Goal: Information Seeking & Learning: Learn about a topic

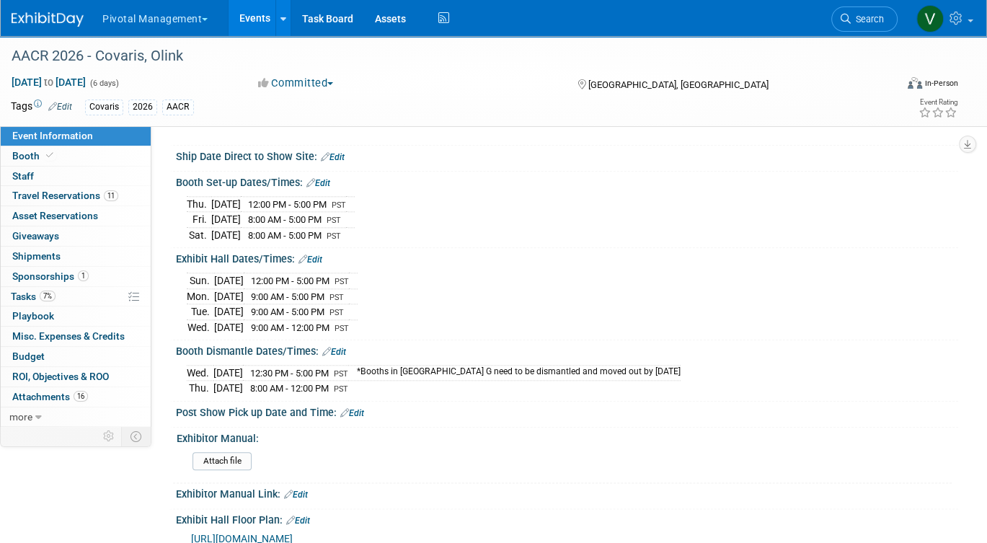
click at [265, 22] on link "Events" at bounding box center [254, 18] width 53 height 36
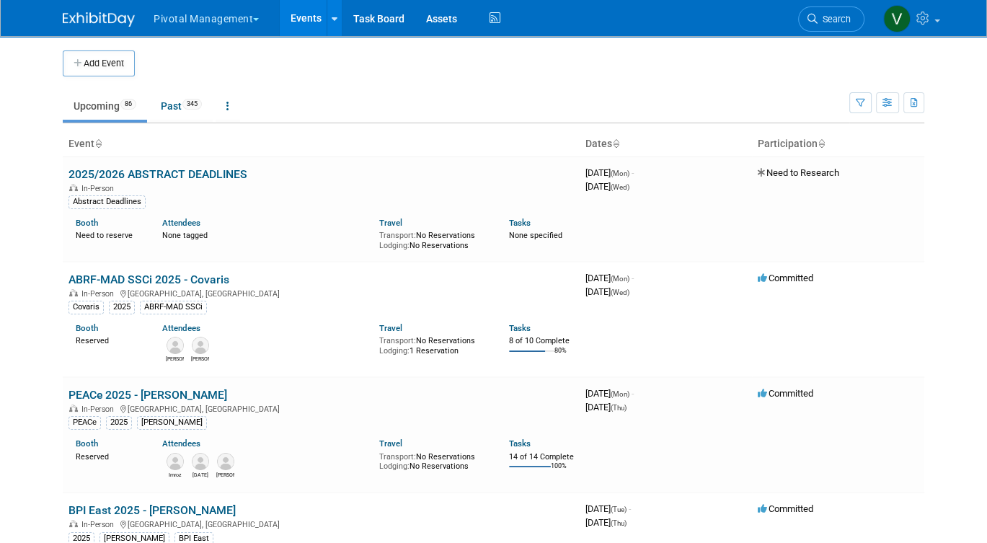
scroll to position [1407, 0]
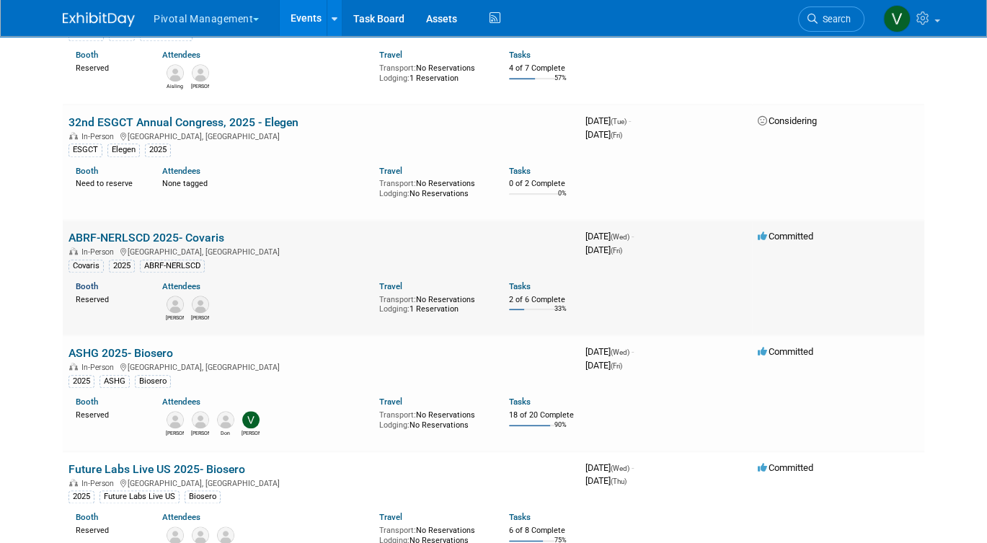
click at [86, 291] on link "Booth" at bounding box center [87, 286] width 22 height 10
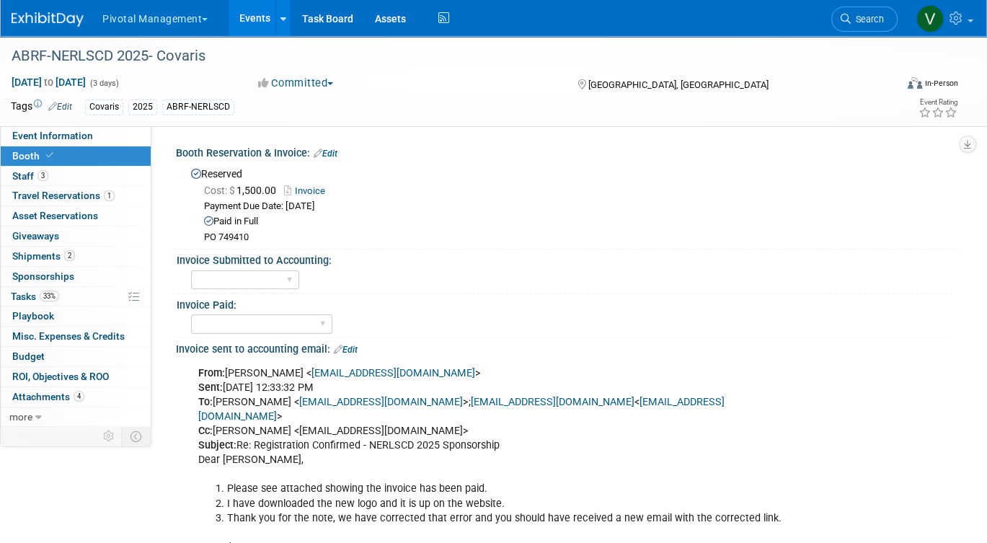
click at [315, 188] on link "Invoice" at bounding box center [308, 190] width 48 height 11
click at [81, 135] on span "Event Information" at bounding box center [52, 136] width 81 height 12
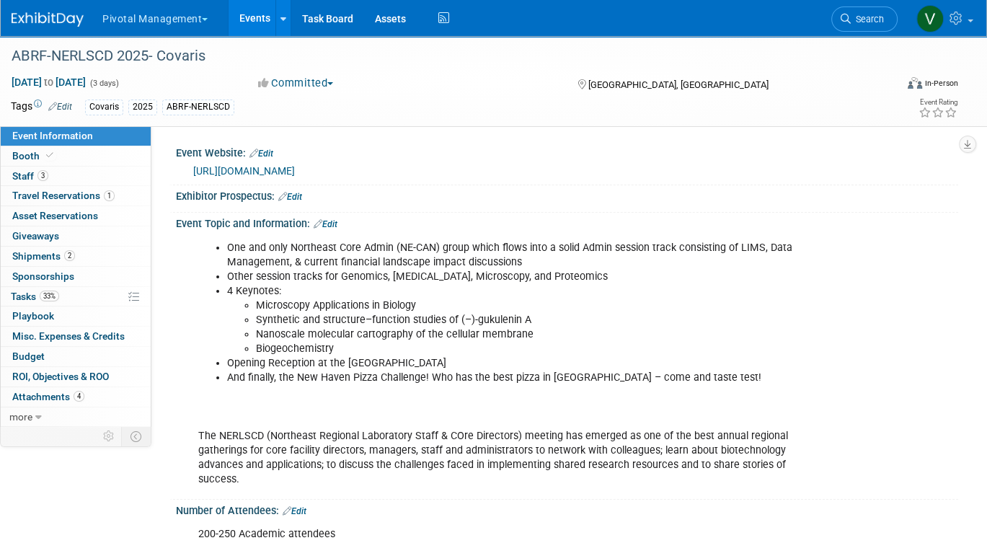
click at [295, 171] on link "https://nerlscd.abrf.org/sponsorship-nerlscd2025/" at bounding box center [244, 171] width 102 height 12
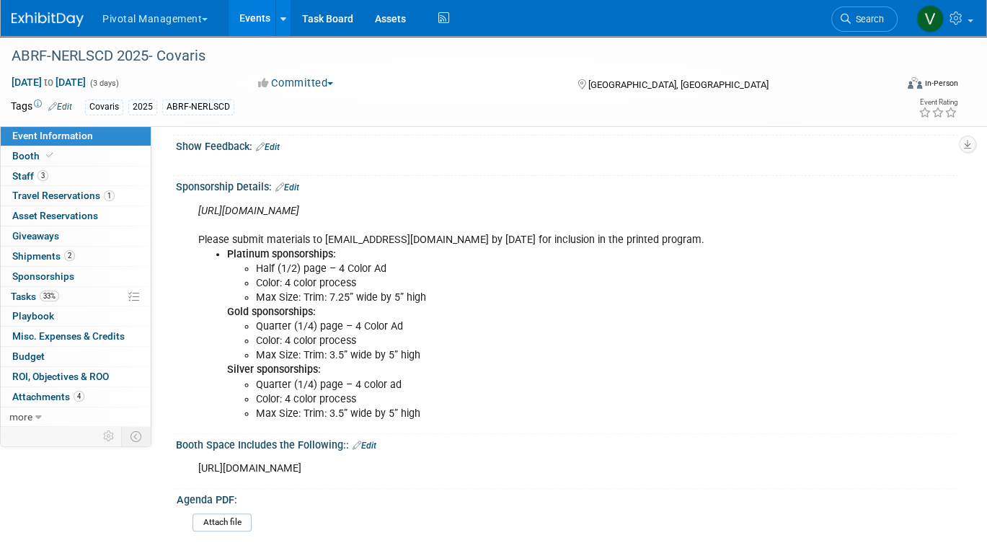
scroll to position [417, 0]
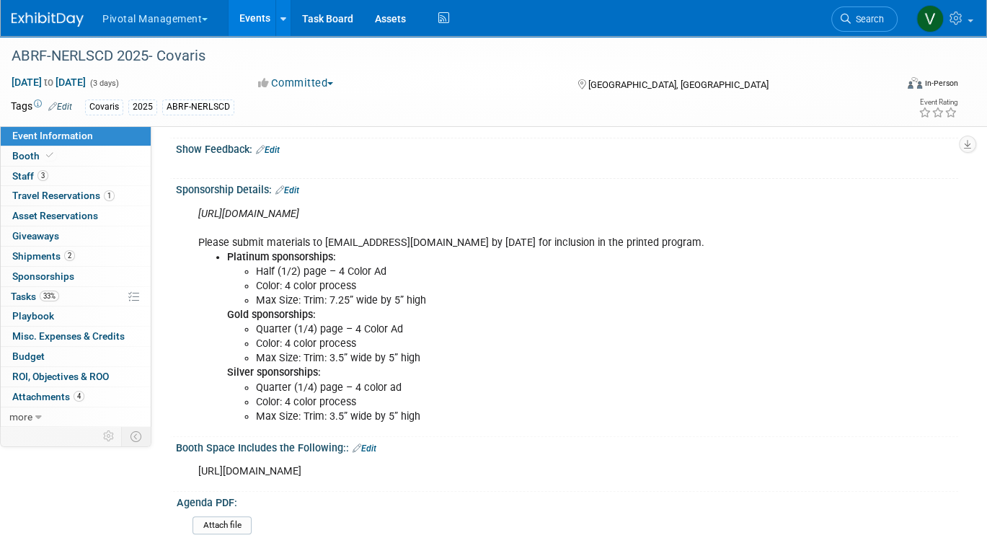
click at [295, 187] on link "Edit" at bounding box center [287, 190] width 24 height 10
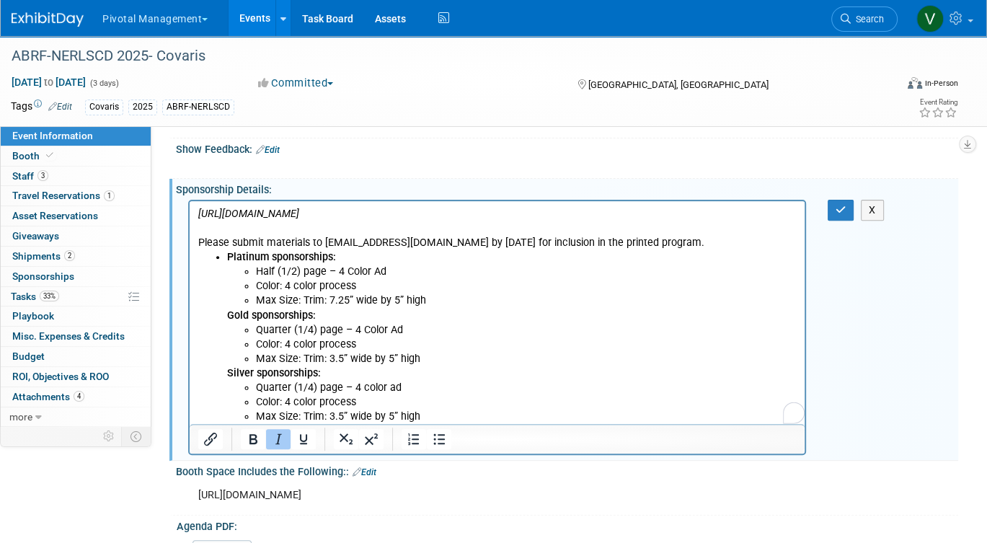
scroll to position [444, 0]
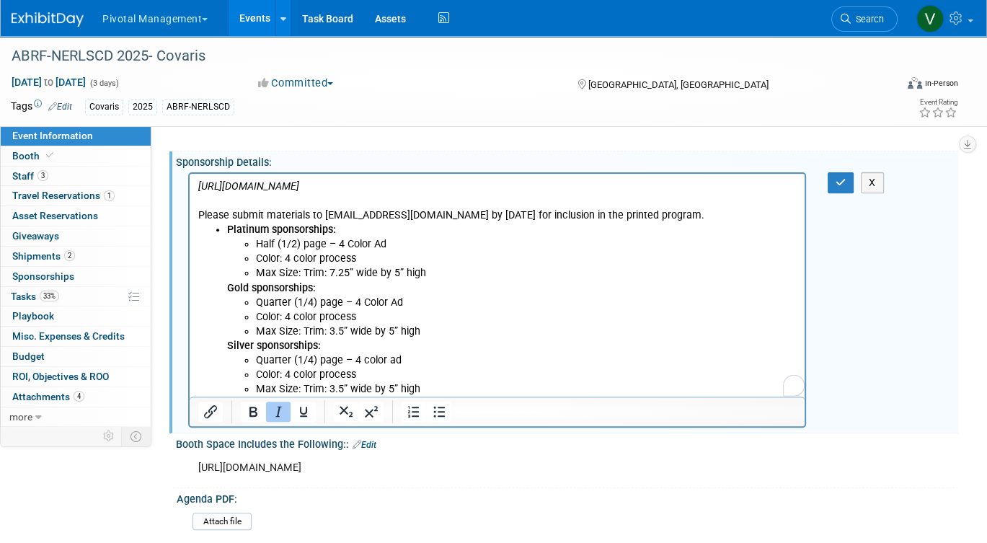
click at [427, 392] on li "Max Size: Trim: 3.5” wide by 5” high" at bounding box center [526, 388] width 540 height 14
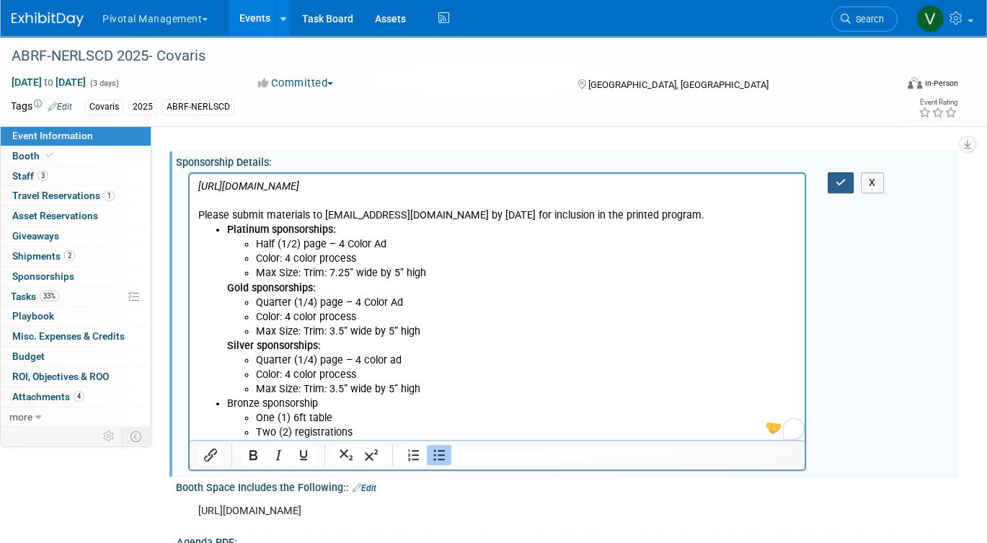
click at [837, 177] on icon "button" at bounding box center [840, 182] width 11 height 10
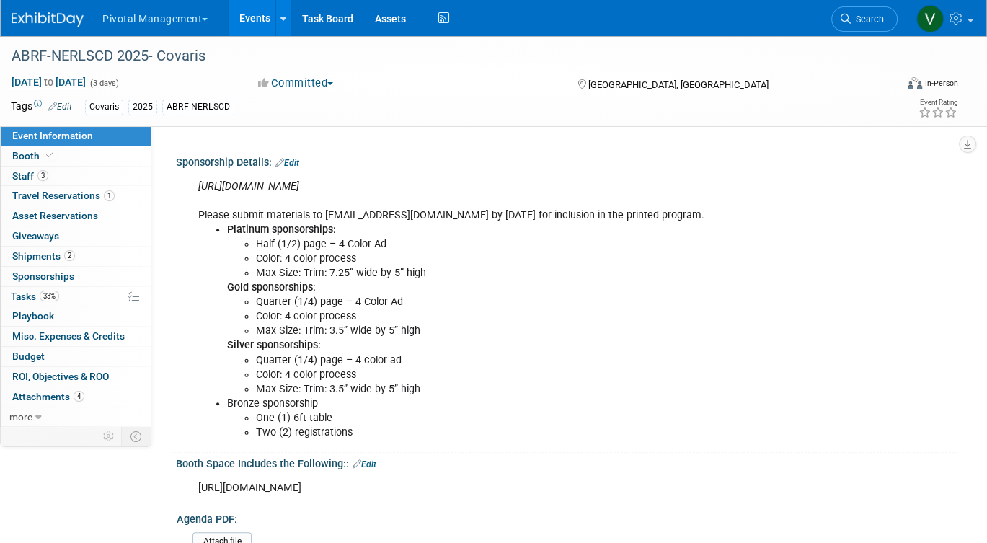
click at [256, 13] on link "Events" at bounding box center [254, 18] width 53 height 36
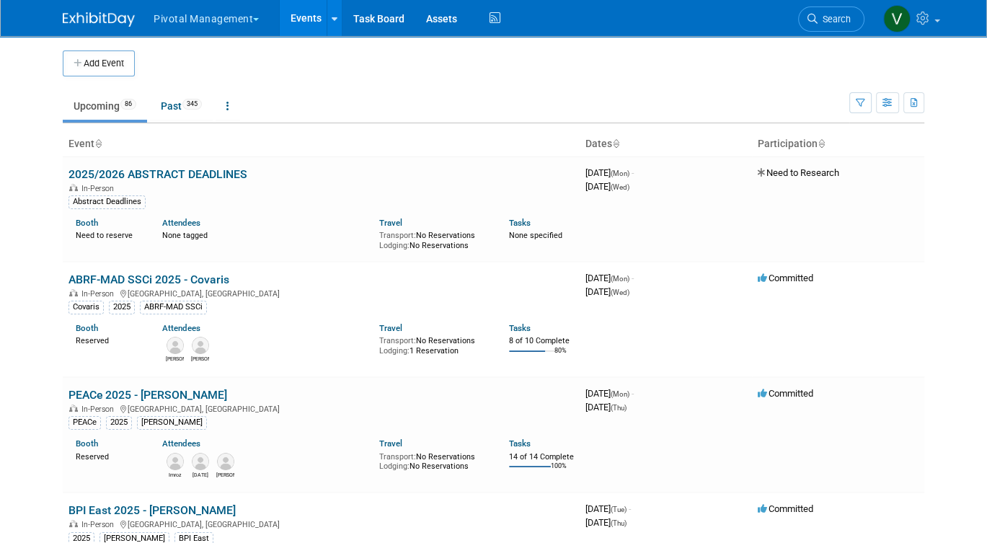
click at [302, 76] on td "Upcoming 86 Past 345 All Events 431 Past and Upcoming Grouped Annually Events g…" at bounding box center [456, 99] width 786 height 47
click at [94, 393] on link "PEACe 2025 - [PERSON_NAME]" at bounding box center [147, 395] width 159 height 14
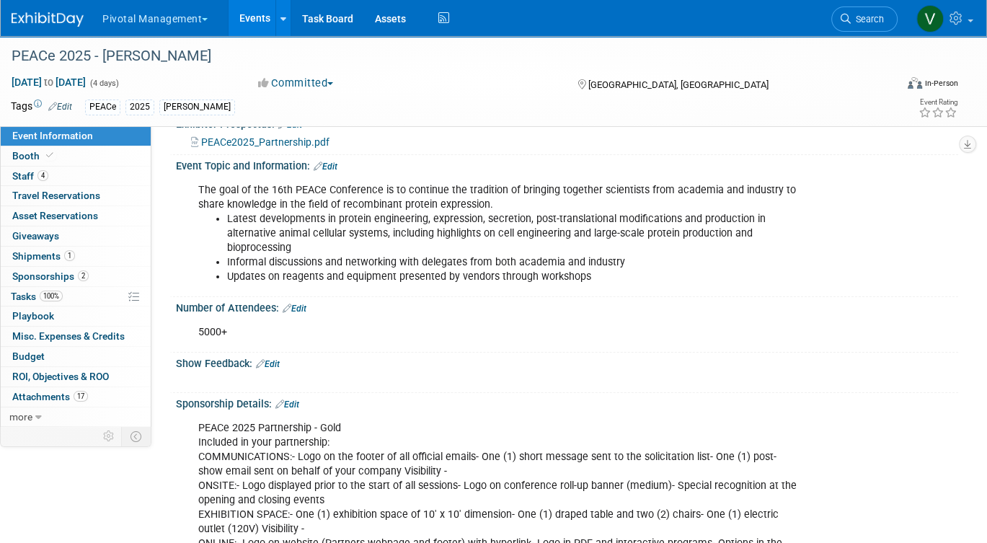
scroll to position [75, 0]
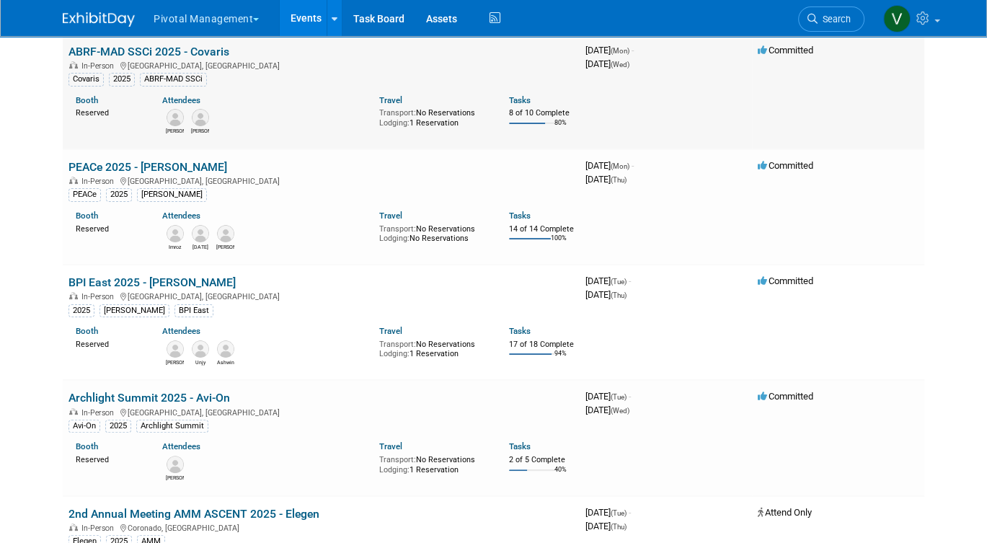
scroll to position [233, 0]
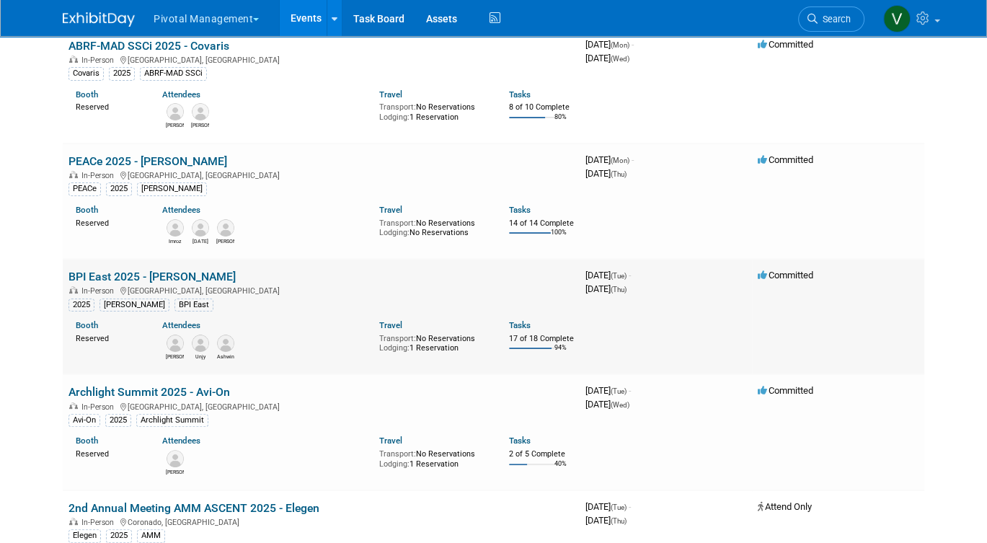
click at [110, 283] on link "BPI East 2025 - [PERSON_NAME]" at bounding box center [151, 277] width 167 height 14
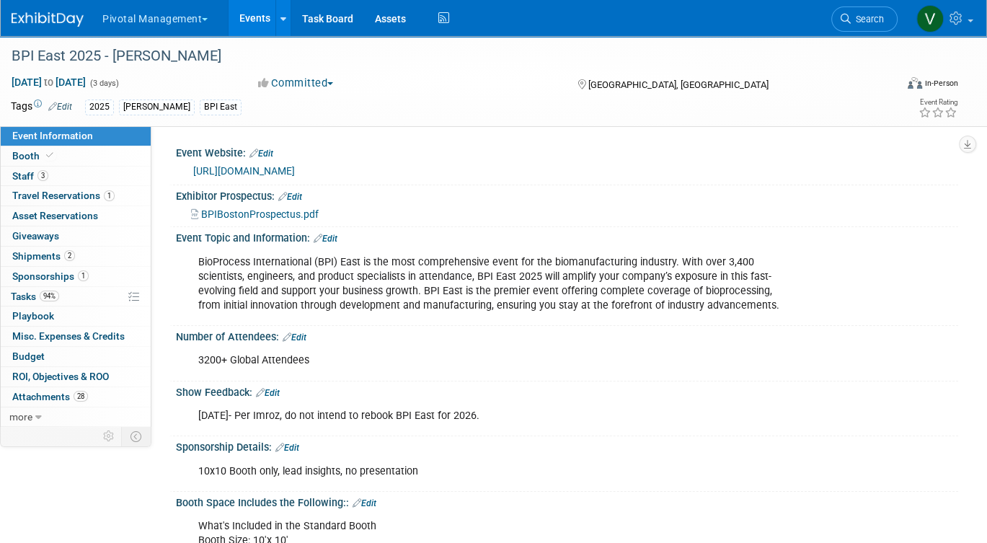
click at [291, 166] on link "[URL][DOMAIN_NAME]" at bounding box center [244, 171] width 102 height 12
